Goal: Transaction & Acquisition: Book appointment/travel/reservation

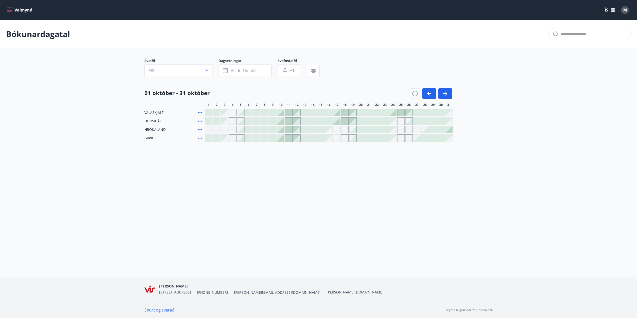
click at [282, 135] on div at bounding box center [280, 138] width 7 height 7
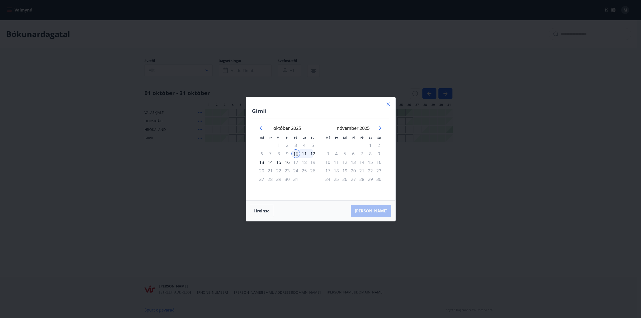
click at [314, 153] on div "12" at bounding box center [313, 154] width 9 height 9
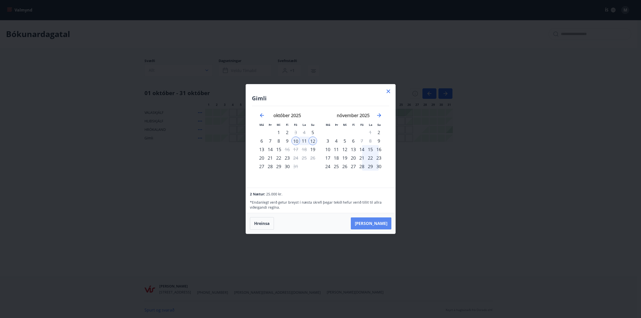
click at [379, 226] on button "[PERSON_NAME]" at bounding box center [371, 224] width 41 height 12
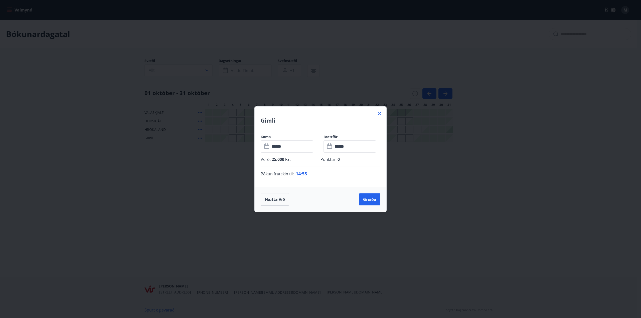
click at [368, 206] on div "Hætta við Greiða" at bounding box center [321, 199] width 132 height 25
click at [371, 195] on button "Greiða" at bounding box center [369, 200] width 21 height 12
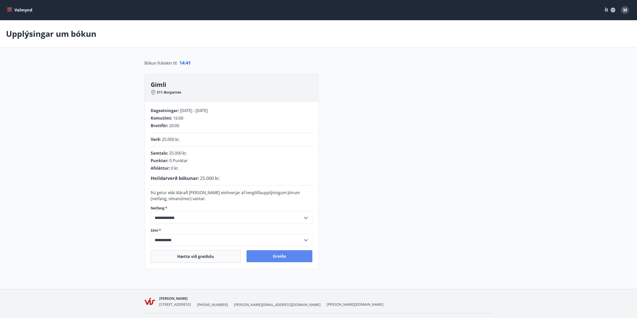
click at [269, 254] on button "Greiða" at bounding box center [280, 256] width 66 height 12
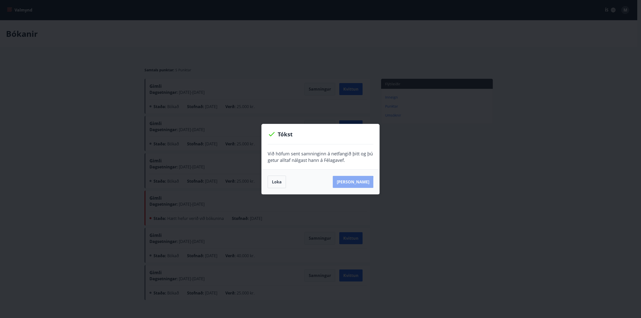
click at [361, 183] on button "[PERSON_NAME]" at bounding box center [353, 182] width 41 height 12
click at [274, 185] on button "Loka" at bounding box center [277, 182] width 18 height 13
